Goal: Register for event/course

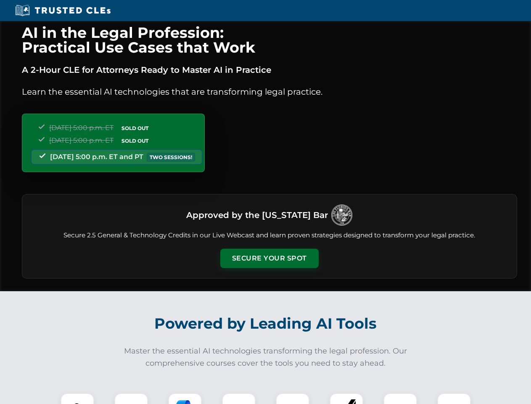
click at [269, 258] on button "Secure Your Spot" at bounding box center [269, 258] width 98 height 19
click at [77, 398] on img at bounding box center [77, 409] width 24 height 24
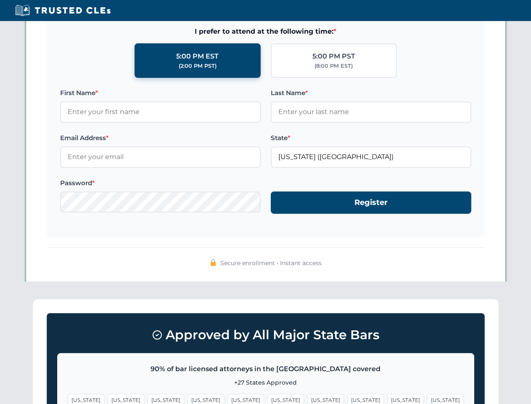
click at [307, 398] on span "[US_STATE]" at bounding box center [325, 400] width 37 height 12
click at [387, 398] on span "[US_STATE]" at bounding box center [405, 400] width 37 height 12
